Goal: Information Seeking & Learning: Learn about a topic

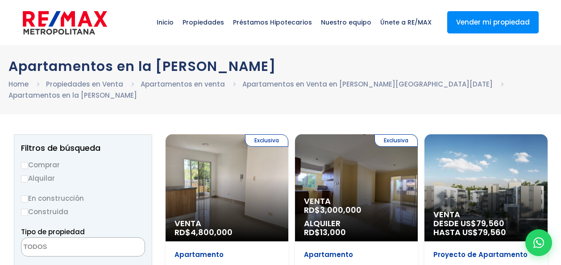
select select
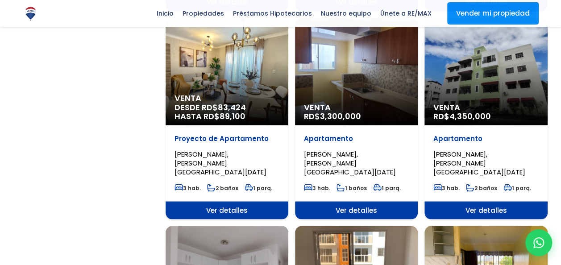
scroll to position [864, 0]
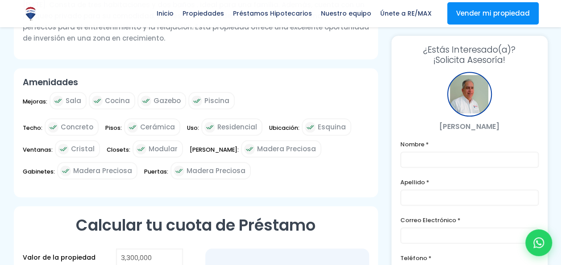
scroll to position [384, 0]
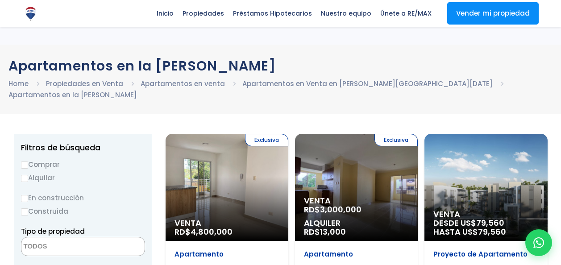
select select
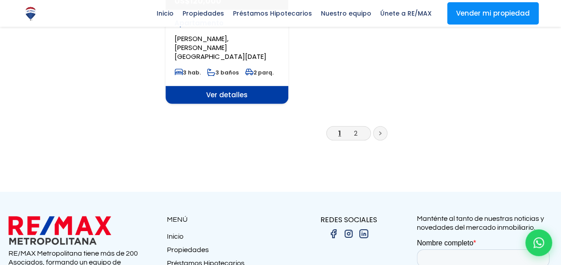
scroll to position [1269, 0]
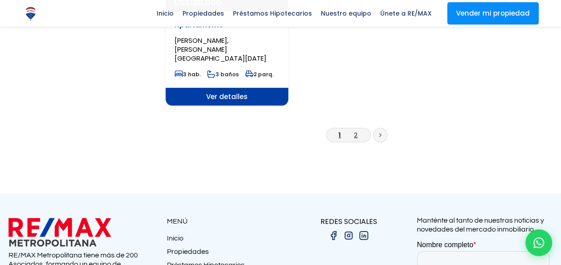
click at [356, 130] on link "2" at bounding box center [356, 134] width 4 height 9
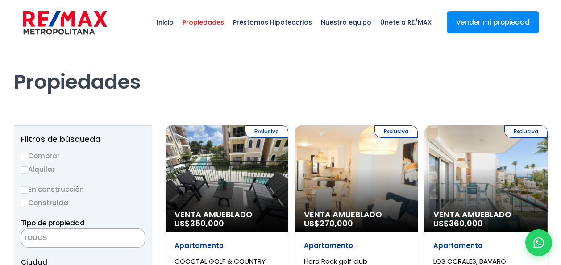
select select
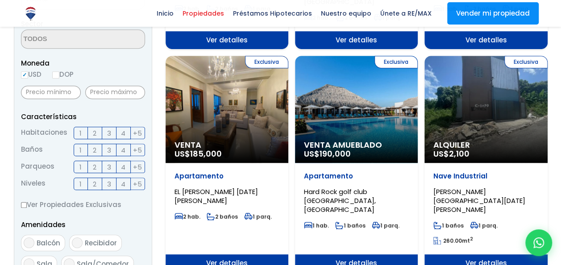
scroll to position [270, 0]
